Goal: Task Accomplishment & Management: Use online tool/utility

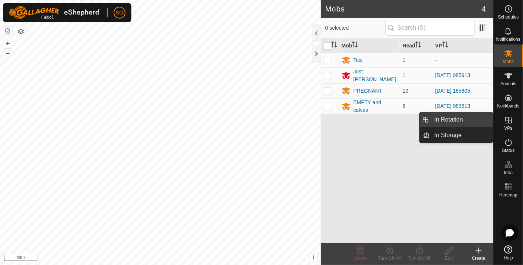
click at [459, 115] on link "In Rotation" at bounding box center [461, 119] width 63 height 15
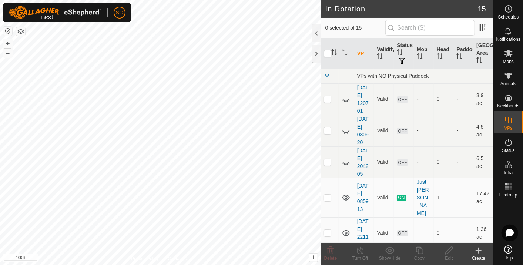
click at [480, 248] on icon at bounding box center [478, 250] width 9 height 9
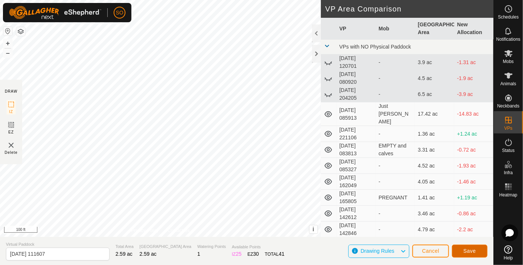
click at [466, 249] on span "Save" at bounding box center [469, 251] width 13 height 6
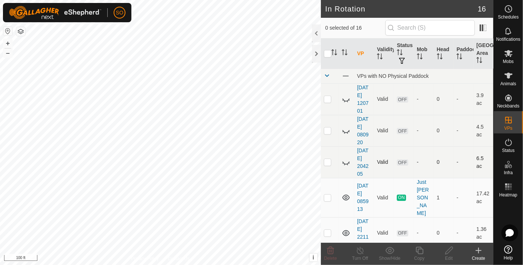
checkbox input "true"
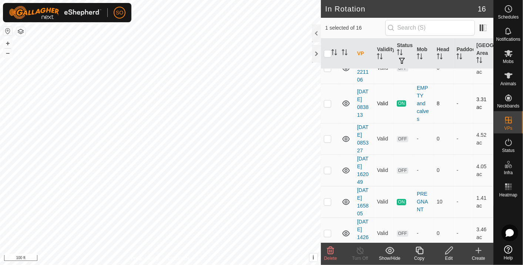
scroll to position [350, 0]
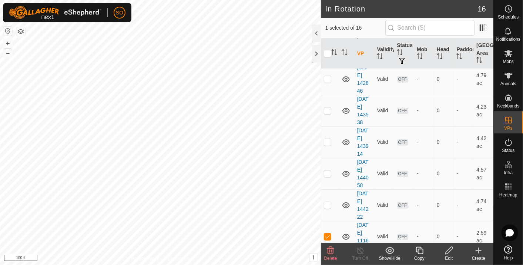
click at [448, 249] on icon at bounding box center [448, 250] width 9 height 9
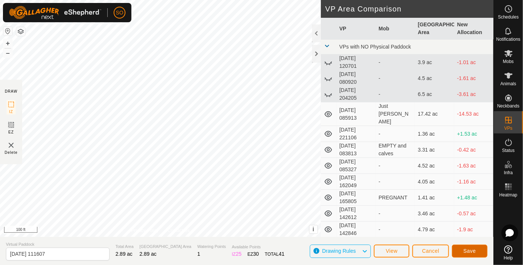
click at [471, 249] on span "Save" at bounding box center [469, 251] width 13 height 6
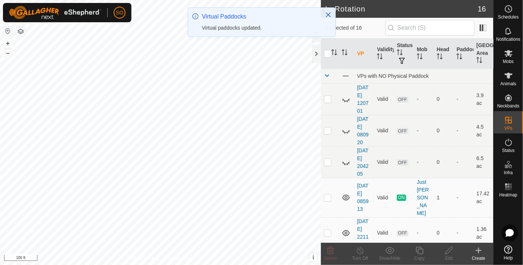
click at [251, 18] on div "SO Schedules Notifications Mobs Animals Neckbands VPs Status Infra Heatmap Help…" at bounding box center [261, 132] width 523 height 265
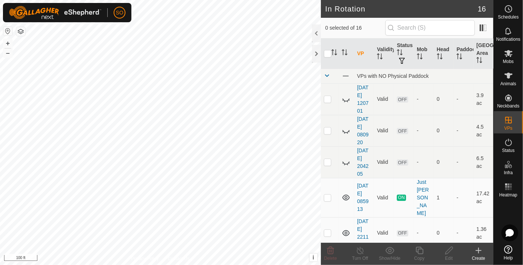
checkbox input "true"
click at [478, 248] on icon at bounding box center [478, 250] width 9 height 9
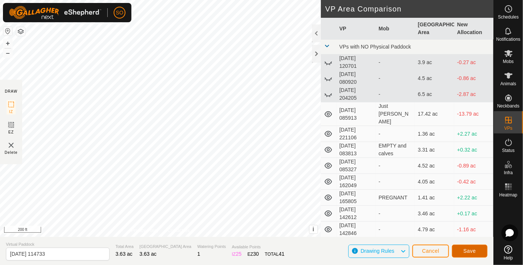
click at [469, 251] on span "Save" at bounding box center [469, 251] width 13 height 6
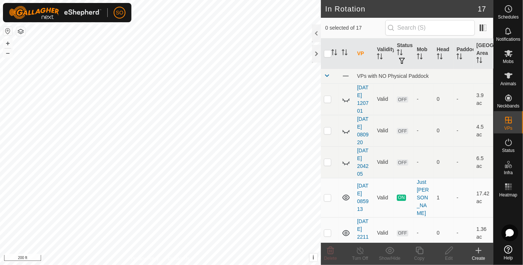
click at [479, 248] on icon at bounding box center [478, 250] width 9 height 9
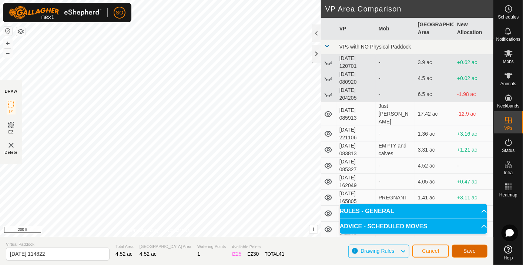
click at [468, 252] on span "Save" at bounding box center [469, 251] width 13 height 6
